Goal: Task Accomplishment & Management: Manage account settings

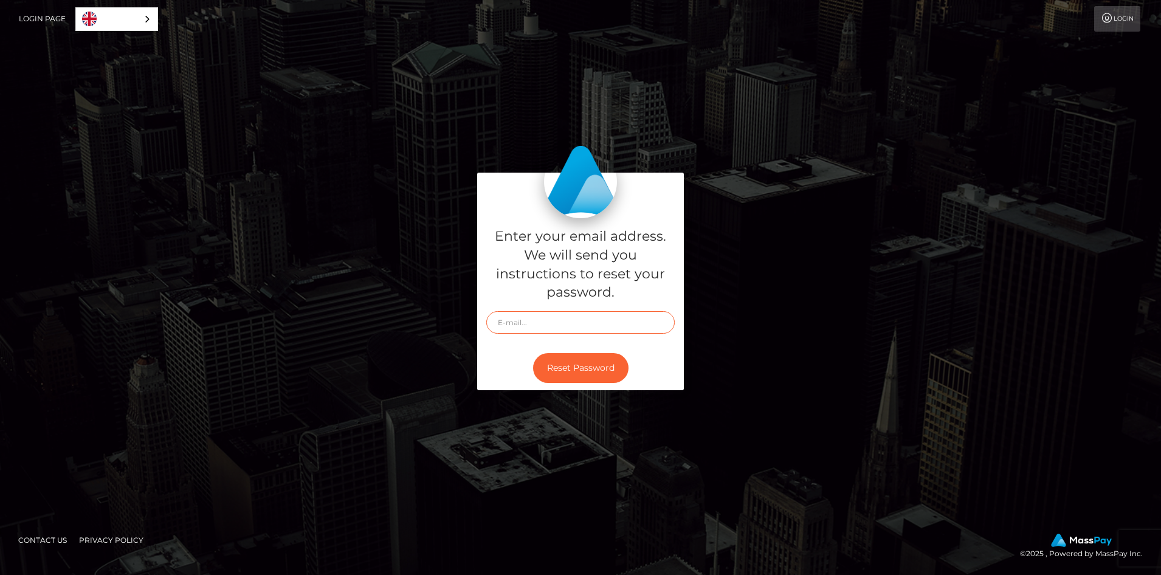
type input "[EMAIL_ADDRESS][DOMAIN_NAME]"
click at [585, 364] on button "Reset Password" at bounding box center [580, 368] width 95 height 30
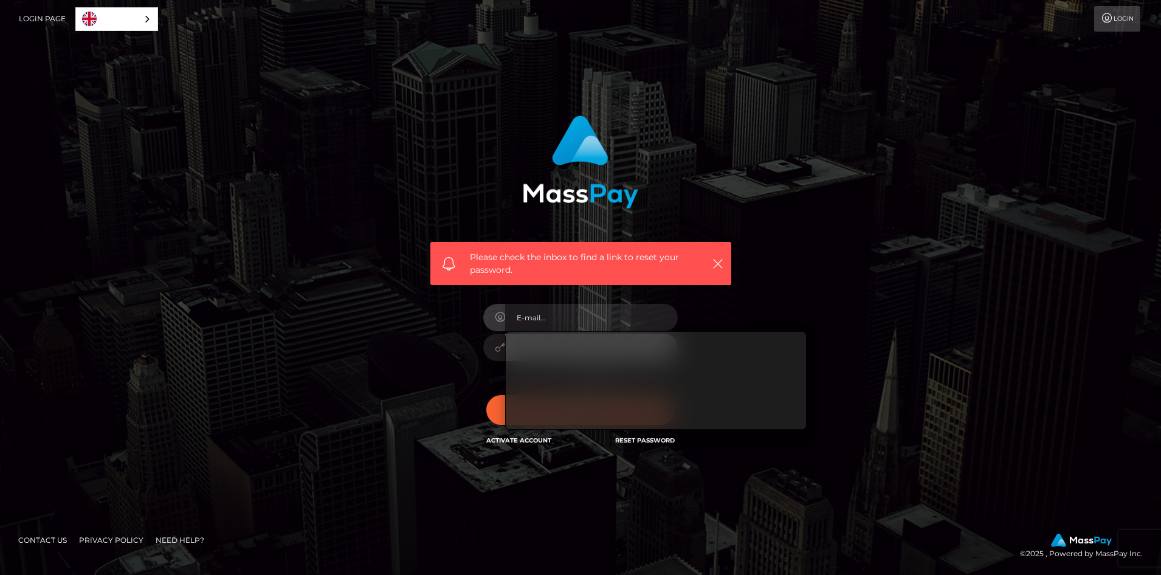
type input "[EMAIL_ADDRESS][DOMAIN_NAME]"
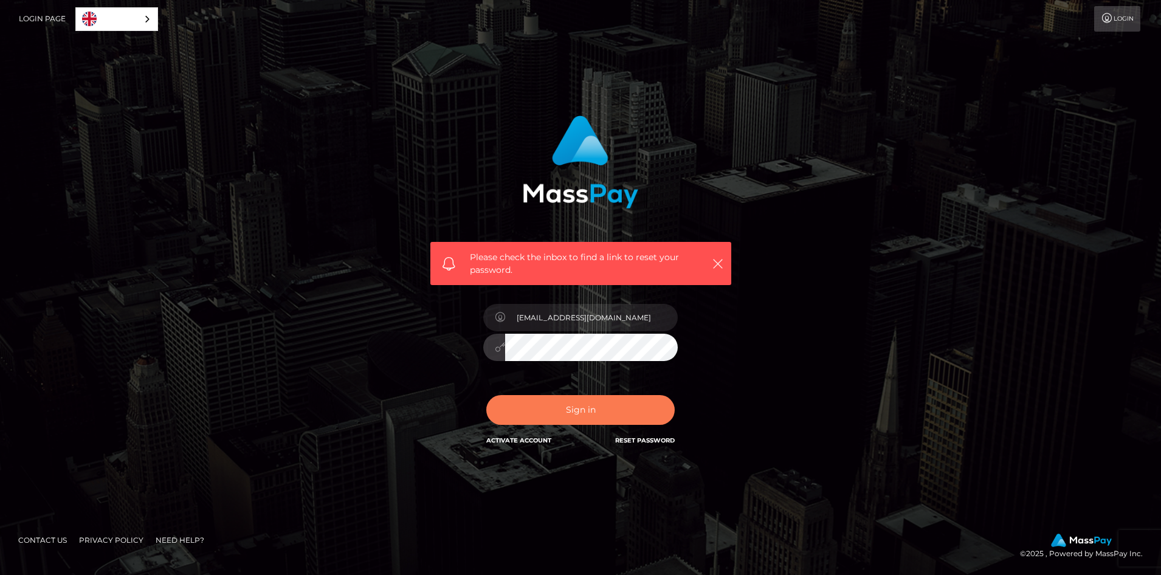
click at [566, 412] on button "Sign in" at bounding box center [580, 410] width 188 height 30
